Goal: Task Accomplishment & Management: Manage account settings

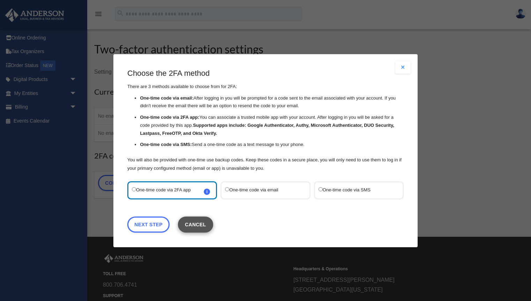
click at [199, 225] on button "Cancel" at bounding box center [195, 224] width 35 height 16
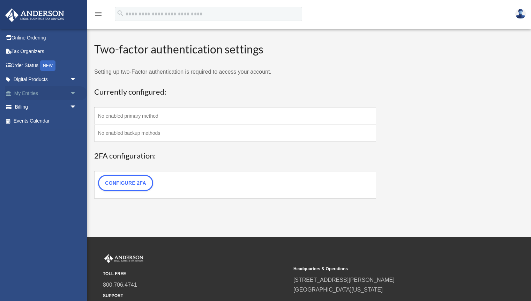
click at [73, 90] on span "arrow_drop_down" at bounding box center [77, 93] width 14 height 14
click at [70, 146] on span "arrow_drop_down" at bounding box center [77, 148] width 14 height 14
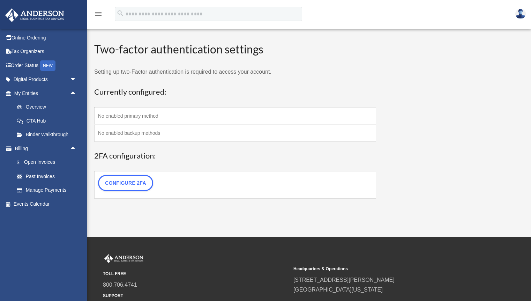
click at [99, 14] on icon "menu" at bounding box center [98, 14] width 8 height 8
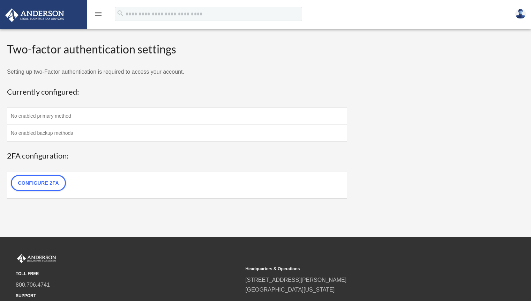
click at [99, 14] on icon "menu" at bounding box center [98, 14] width 8 height 8
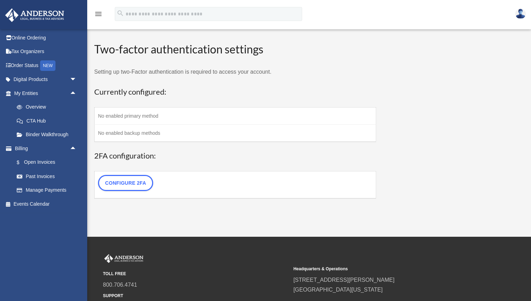
click at [520, 14] on img at bounding box center [521, 14] width 10 height 10
click at [417, 56] on div "WP 2FA User Profile date_range Published on Last updated [DATE] [DATE] by [PERS…" at bounding box center [308, 124] width 439 height 182
click at [74, 92] on span "arrow_drop_up" at bounding box center [77, 93] width 14 height 14
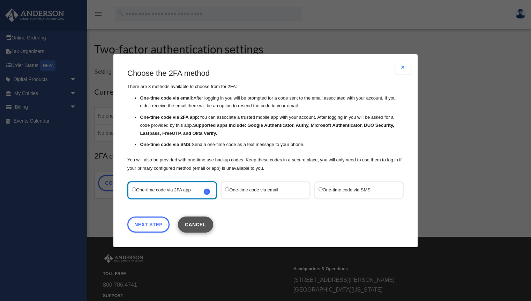
click at [201, 221] on button "Cancel" at bounding box center [195, 224] width 35 height 16
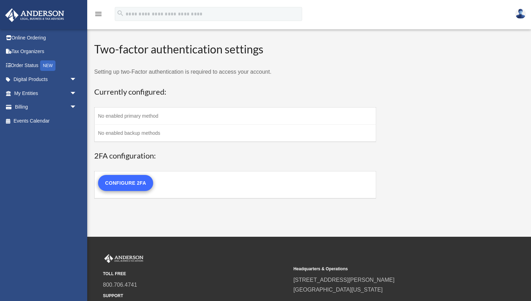
click at [125, 183] on link "Configure 2FA" at bounding box center [125, 183] width 55 height 16
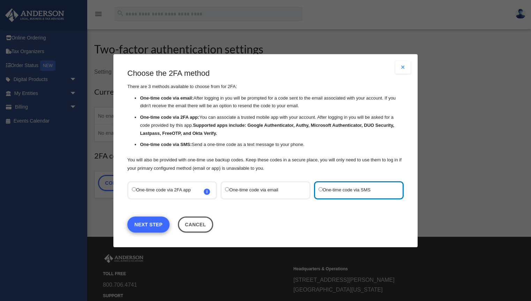
click at [140, 223] on link "Next Step" at bounding box center [148, 224] width 42 height 16
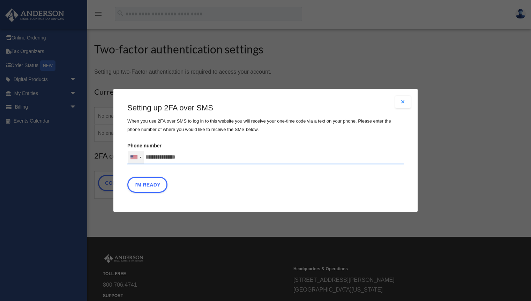
drag, startPoint x: 191, startPoint y: 156, endPoint x: 140, endPoint y: 153, distance: 51.8
click at [140, 153] on div "United States +1 United Kingdom +44 Afghanistan (‫افغانستان‬‎) +93 Albania (Shq…" at bounding box center [265, 157] width 276 height 14
click at [0, 0] on input "text" at bounding box center [0, 0] width 0 height 0
click at [157, 156] on input "Phone number United States +1 United Kingdom +44 Afghanistan (‫افغانستان‬‎) +93…" at bounding box center [265, 157] width 276 height 14
drag, startPoint x: 147, startPoint y: 156, endPoint x: 191, endPoint y: 156, distance: 44.3
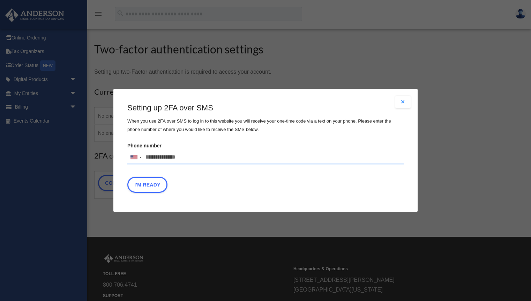
click at [191, 156] on input "Phone number United States +1 United Kingdom +44 Afghanistan (‫افغانستان‬‎) +93…" at bounding box center [265, 157] width 276 height 14
click at [188, 157] on input "Phone number United States +1 United Kingdom +44 Afghanistan (‫افغانستان‬‎) +93…" at bounding box center [265, 157] width 276 height 14
type input "*"
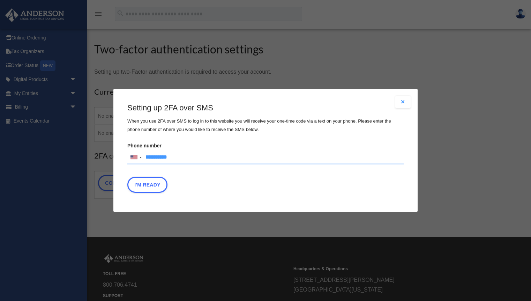
type input "**********"
click at [247, 190] on div "I'm Ready" at bounding box center [265, 187] width 276 height 20
click at [147, 184] on button "I'm Ready" at bounding box center [147, 185] width 40 height 16
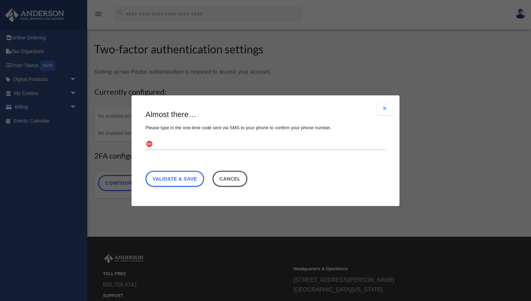
click at [177, 146] on input "text" at bounding box center [266, 144] width 240 height 11
type input "******"
click at [171, 178] on link "Validate & Save" at bounding box center [175, 178] width 59 height 16
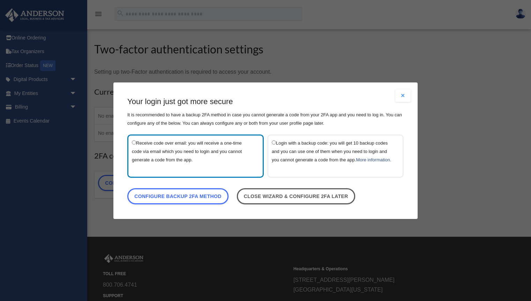
click at [304, 160] on label "Login with a backup code: you will get 10 backup codes and you can use one of t…" at bounding box center [332, 156] width 120 height 34
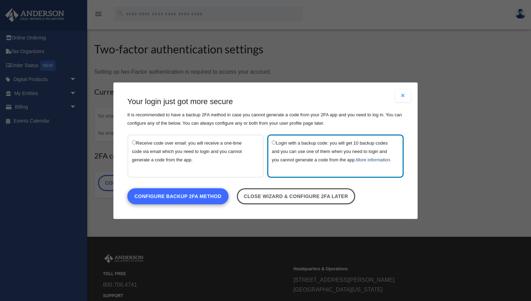
click at [215, 199] on link "Configure backup 2FA method" at bounding box center [177, 196] width 101 height 16
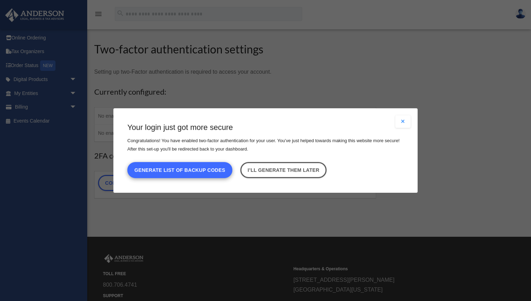
click at [213, 169] on button "Generate list of backup codes" at bounding box center [179, 170] width 105 height 16
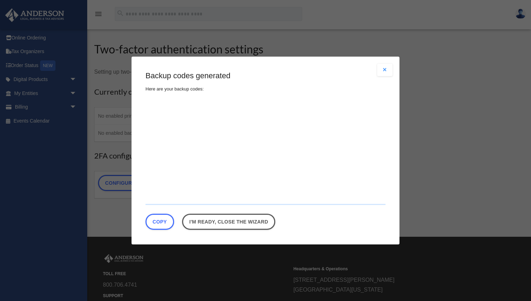
type textarea "**********"
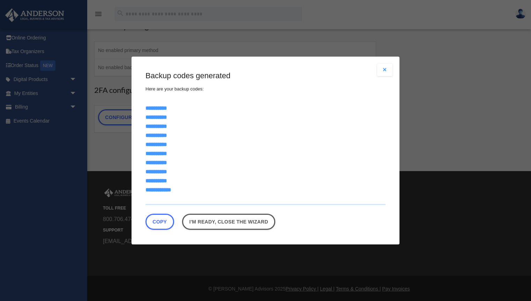
scroll to position [65, 0]
drag, startPoint x: 175, startPoint y: 191, endPoint x: 141, endPoint y: 102, distance: 94.6
click at [141, 102] on div "Are you sure? Any unsaved changes will be lost! Yes No Choose the 2FA method Th…" at bounding box center [266, 151] width 268 height 188
click at [211, 219] on link "I'm ready, close the wizard" at bounding box center [228, 222] width 93 height 16
click at [230, 223] on link "I'm ready, close the wizard" at bounding box center [228, 222] width 93 height 16
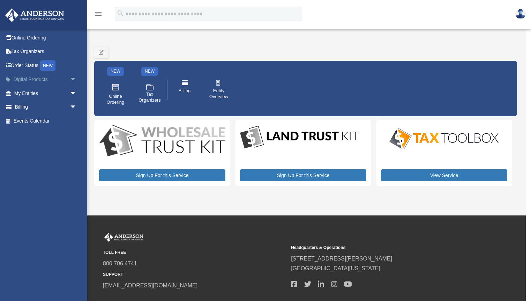
click at [71, 75] on span "arrow_drop_down" at bounding box center [77, 80] width 14 height 14
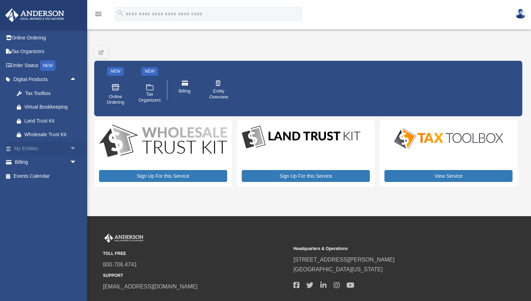
click at [73, 146] on span "arrow_drop_down" at bounding box center [77, 148] width 14 height 14
click at [72, 202] on span "arrow_drop_down" at bounding box center [77, 204] width 14 height 14
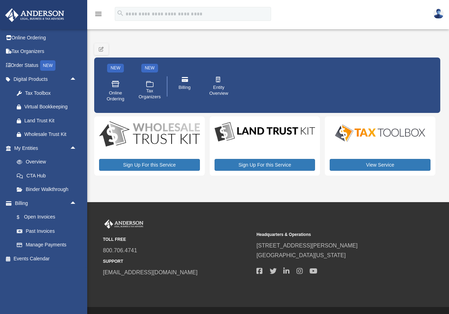
click at [39, 92] on div "Tax Toolbox" at bounding box center [49, 93] width 51 height 9
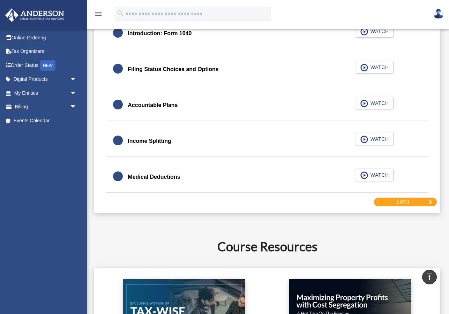
scroll to position [1044, 0]
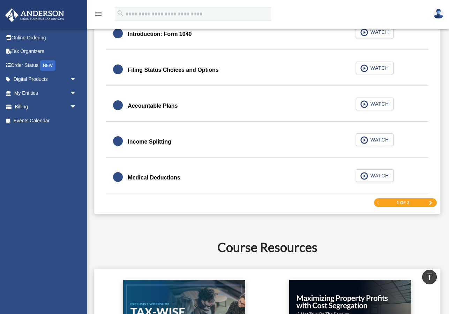
click at [431, 201] on span "Next Page" at bounding box center [431, 203] width 4 height 4
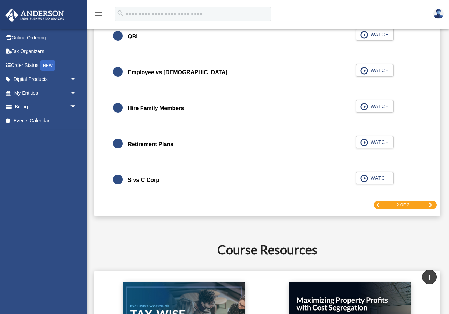
scroll to position [1016, 0]
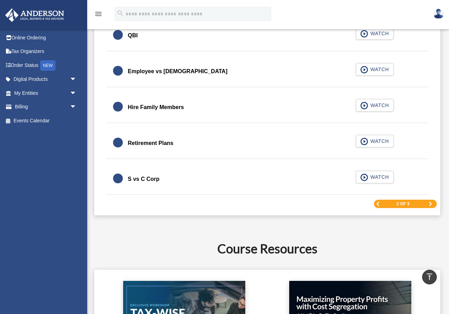
click at [432, 203] on span "Next Page" at bounding box center [431, 204] width 4 height 4
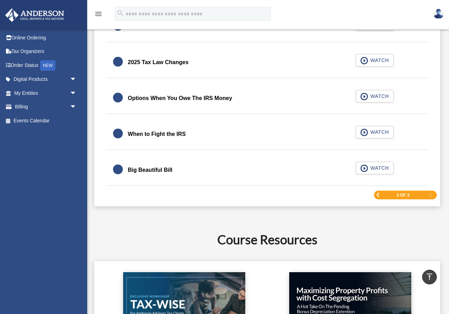
scroll to position [908, 0]
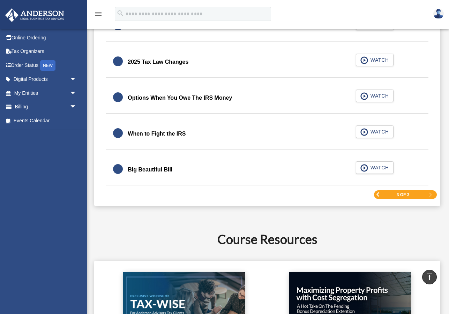
click at [377, 194] on span "Previous Page" at bounding box center [378, 195] width 4 height 4
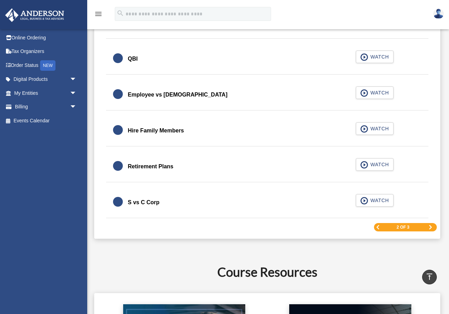
scroll to position [996, 0]
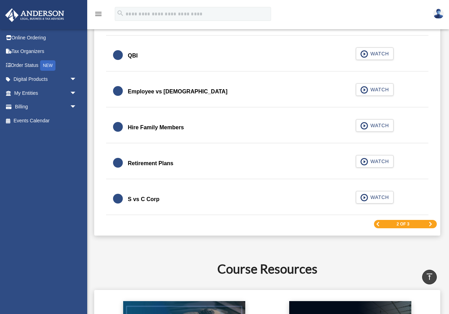
click at [377, 225] on span "Previous Page" at bounding box center [378, 224] width 4 height 4
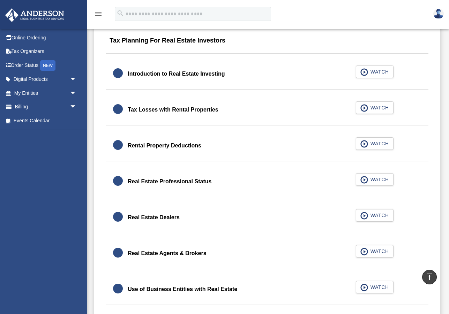
scroll to position [439, 0]
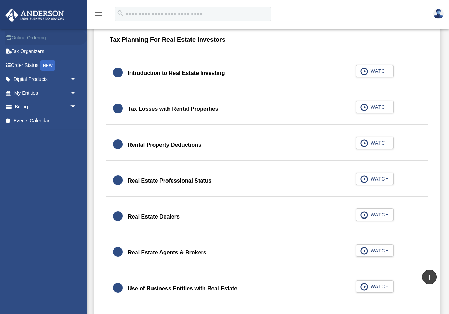
click at [28, 37] on link "Online Ordering" at bounding box center [46, 38] width 82 height 14
